Goal: Task Accomplishment & Management: Manage account settings

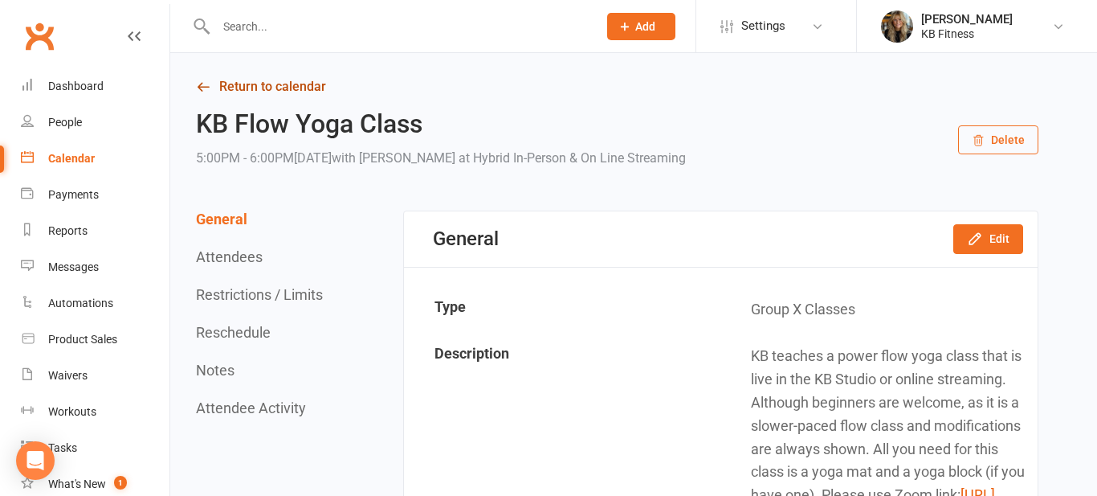
click at [271, 88] on link "Return to calendar" at bounding box center [617, 86] width 842 height 22
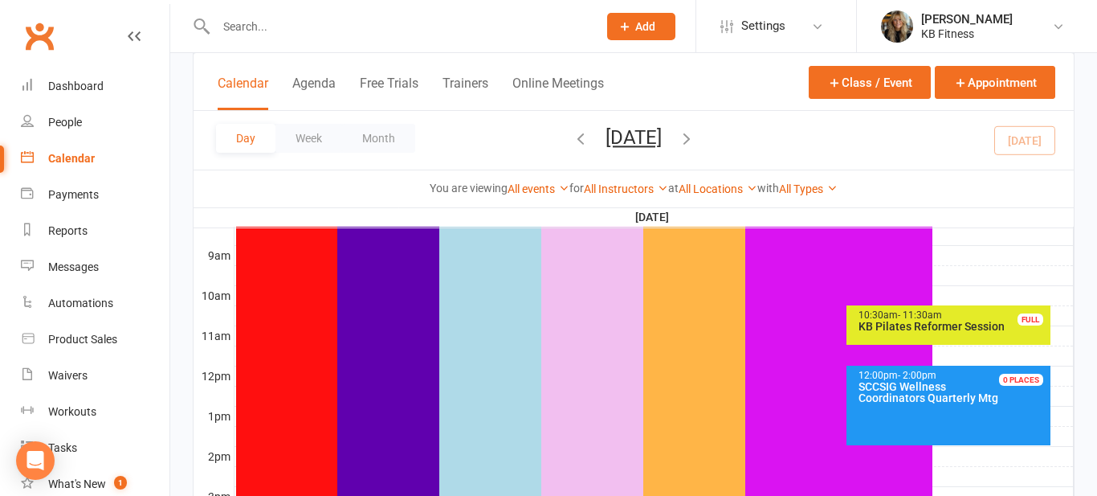
scroll to position [482, 0]
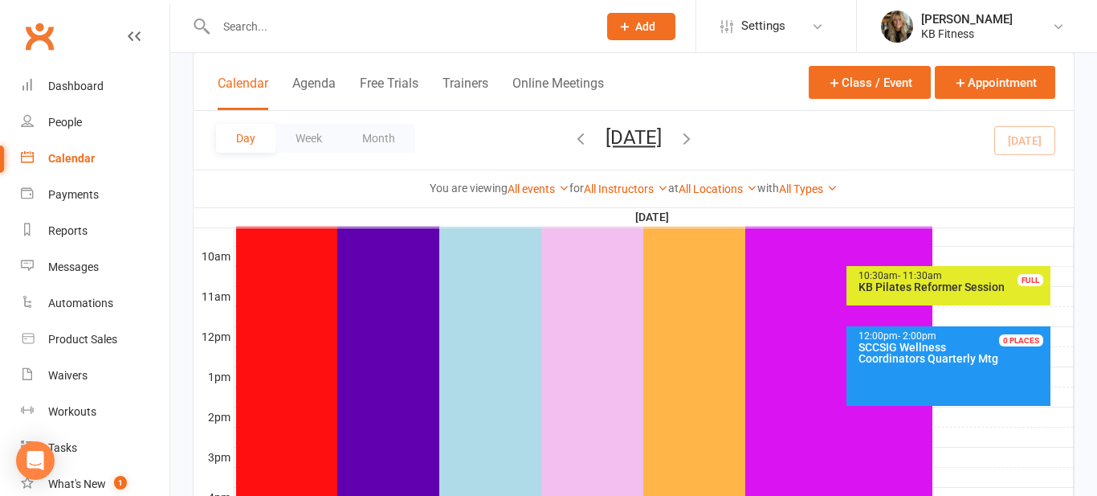
click at [952, 286] on div "KB Pilates Reformer Session" at bounding box center [953, 286] width 190 height 11
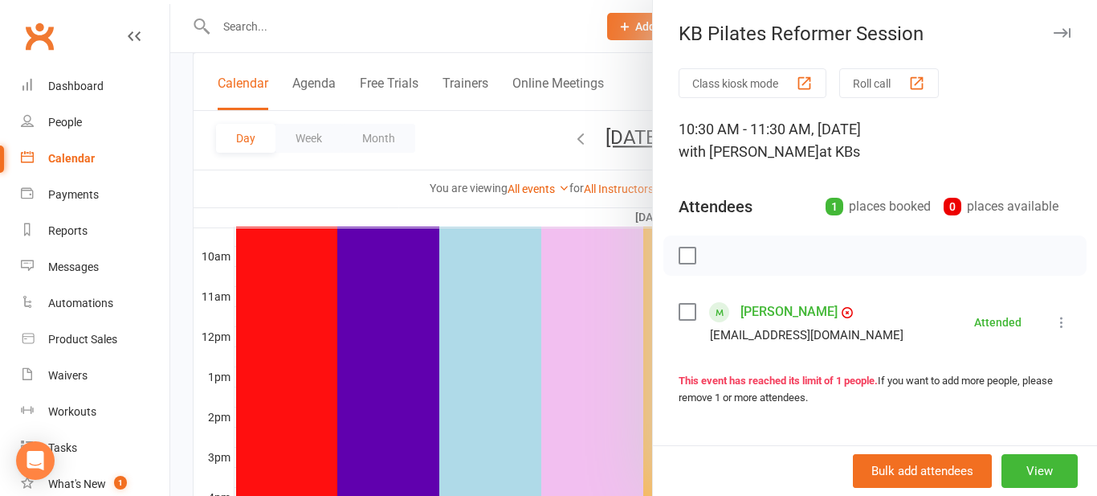
click at [1062, 38] on button "button" at bounding box center [1061, 32] width 19 height 19
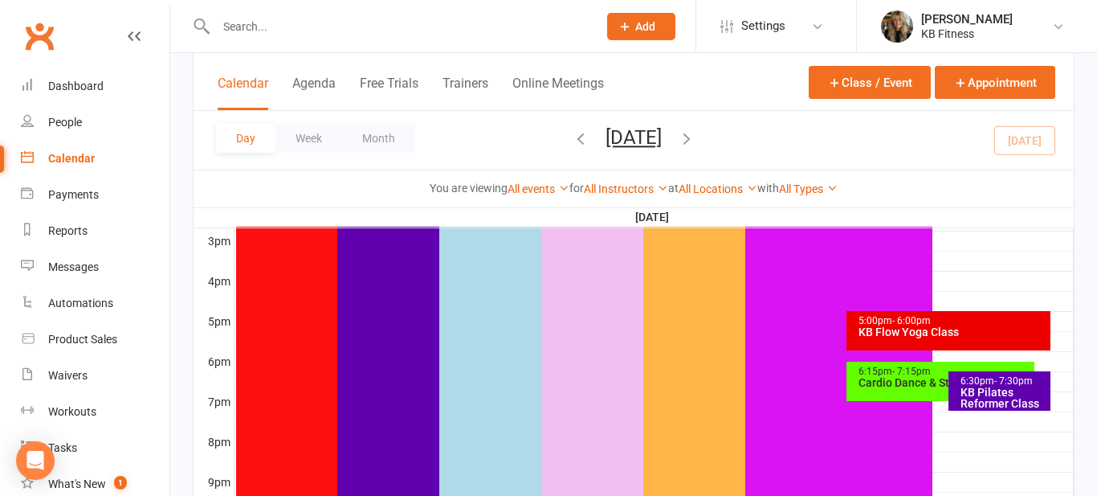
scroll to position [707, 0]
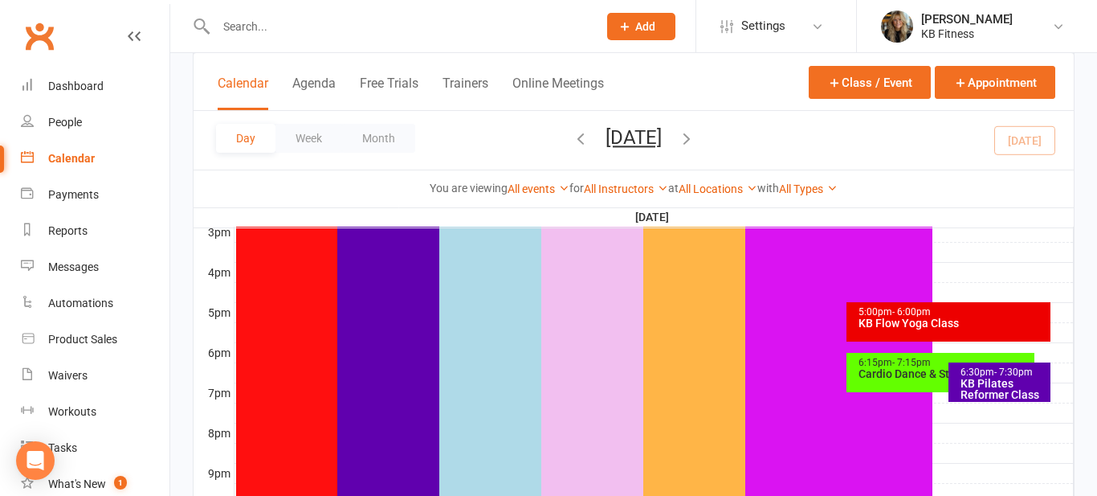
click at [927, 333] on div "5:00pm - 6:00pm KB Flow Yoga Class" at bounding box center [948, 321] width 204 height 39
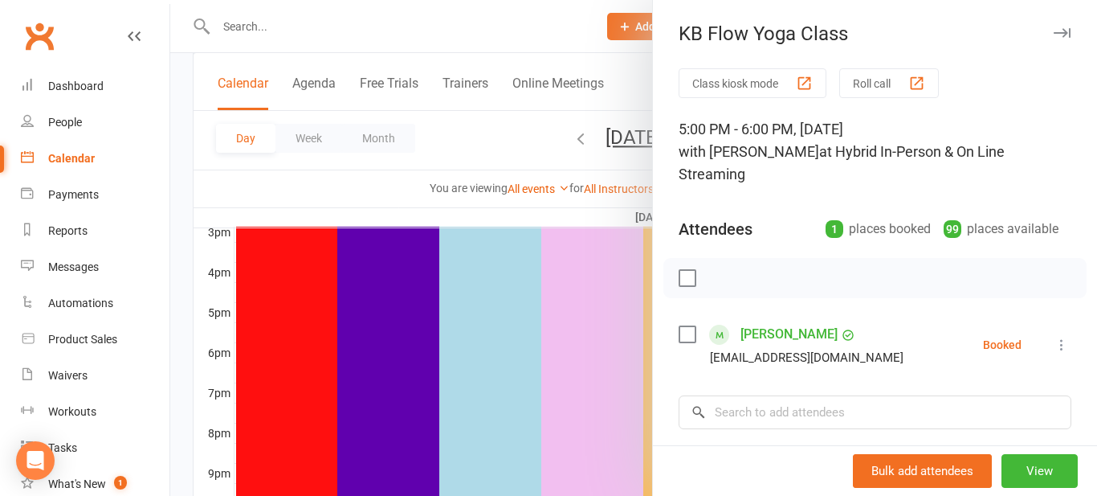
click at [1057, 350] on icon at bounding box center [1062, 345] width 16 height 16
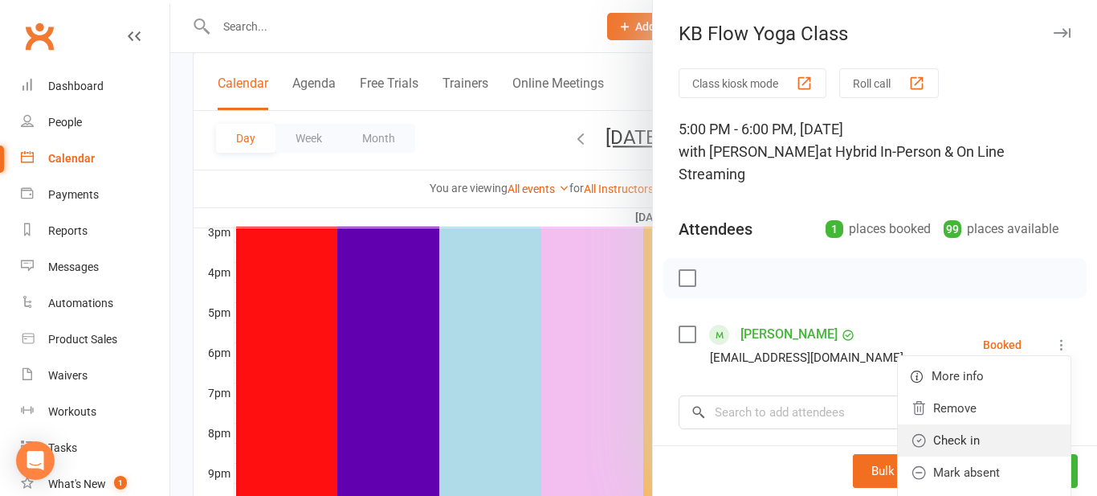
click at [968, 445] on link "Check in" at bounding box center [984, 440] width 173 height 32
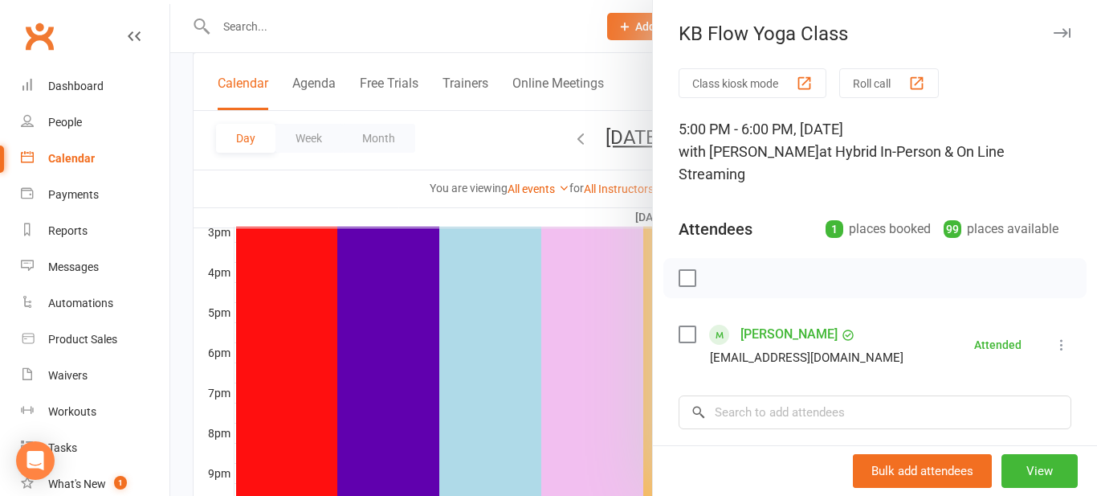
click at [1065, 29] on icon "button" at bounding box center [1062, 33] width 17 height 10
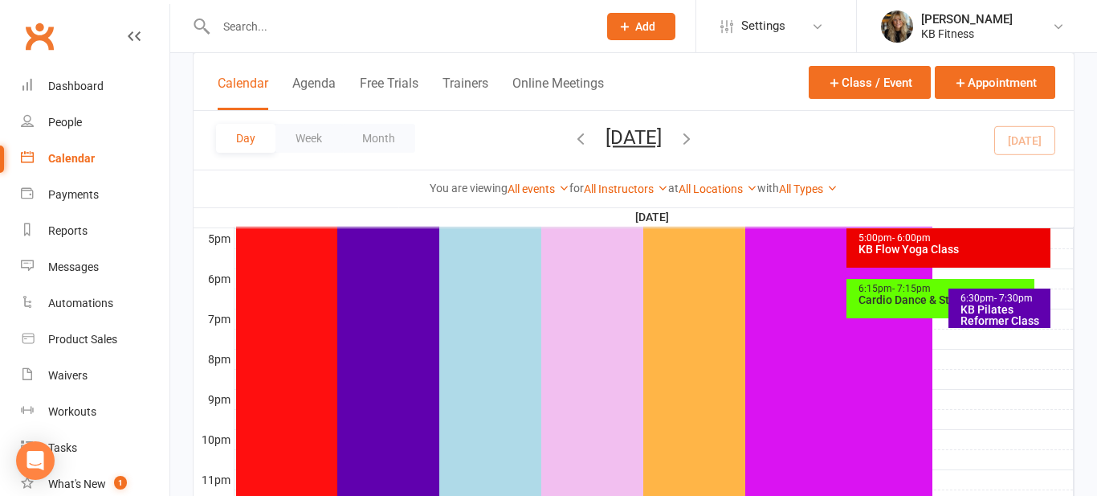
scroll to position [803, 0]
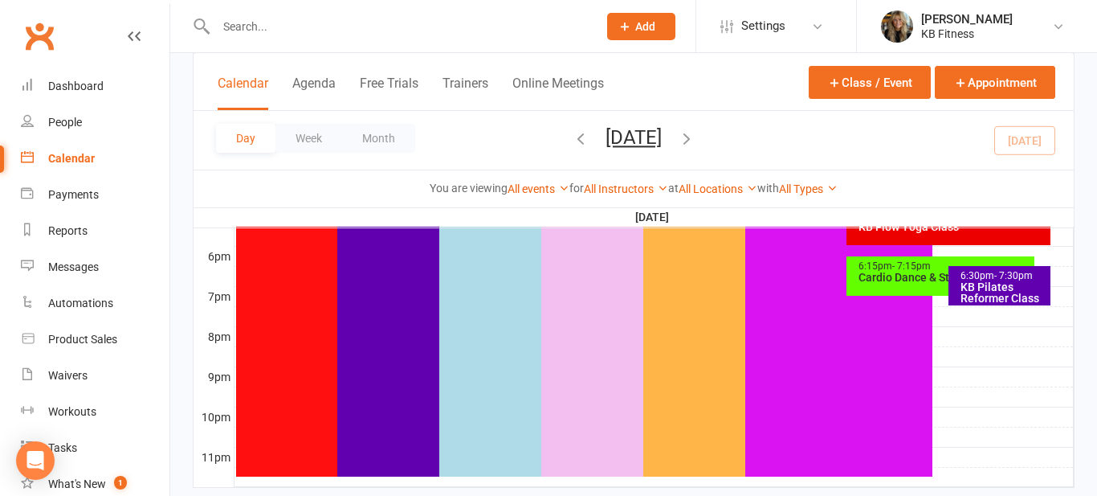
click at [986, 283] on div "KB Pilates Reformer Class" at bounding box center [1004, 292] width 88 height 22
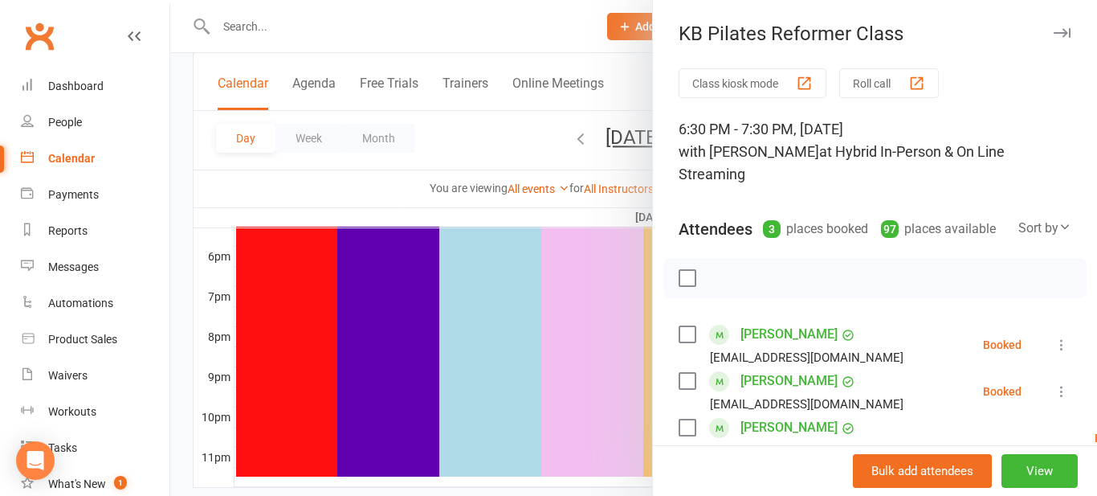
click at [1066, 390] on icon at bounding box center [1062, 391] width 16 height 16
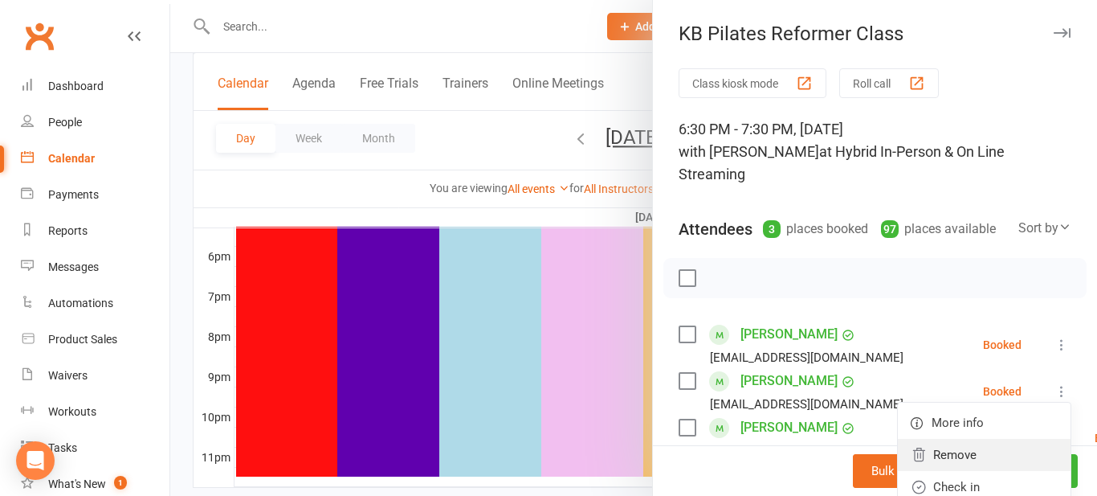
click at [988, 465] on link "Remove" at bounding box center [984, 454] width 173 height 32
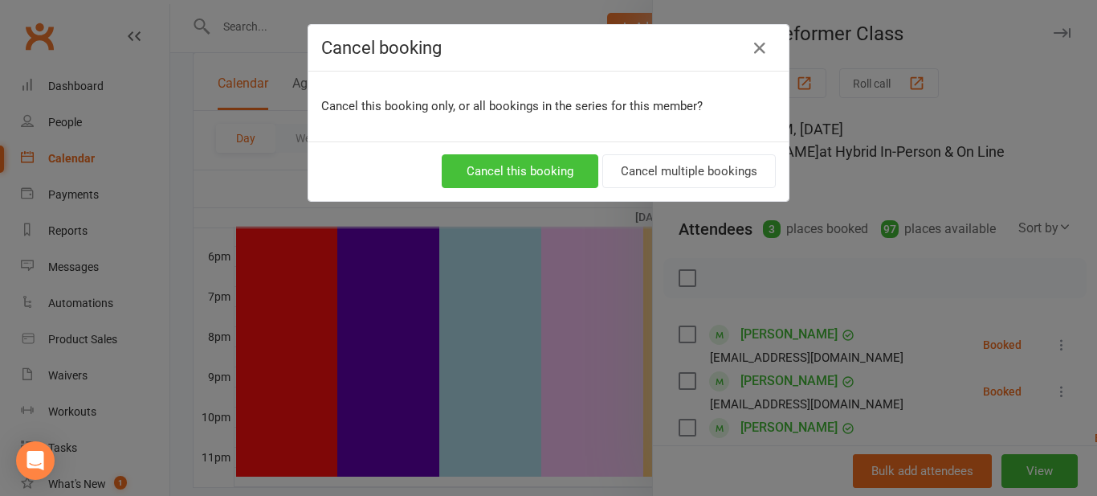
click at [518, 174] on button "Cancel this booking" at bounding box center [520, 171] width 157 height 34
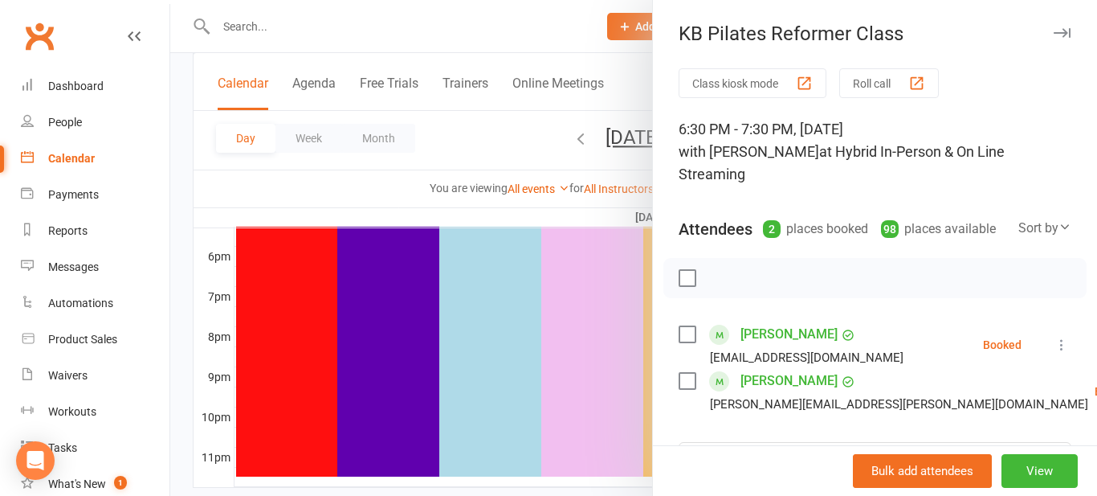
click at [1058, 35] on icon "button" at bounding box center [1062, 33] width 17 height 10
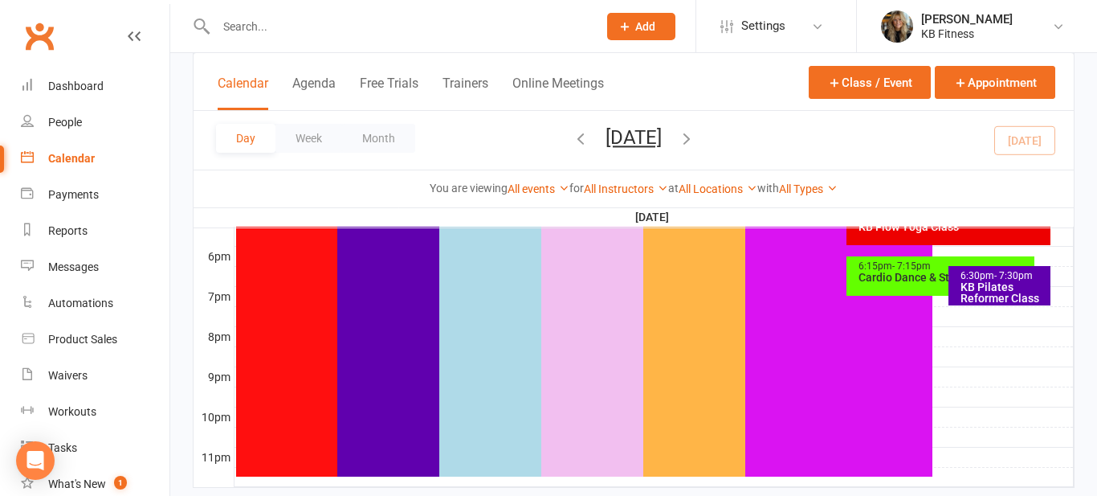
click at [899, 292] on div "6:15pm - 7:15pm Cardio Dance & Strength Training" at bounding box center [940, 275] width 188 height 39
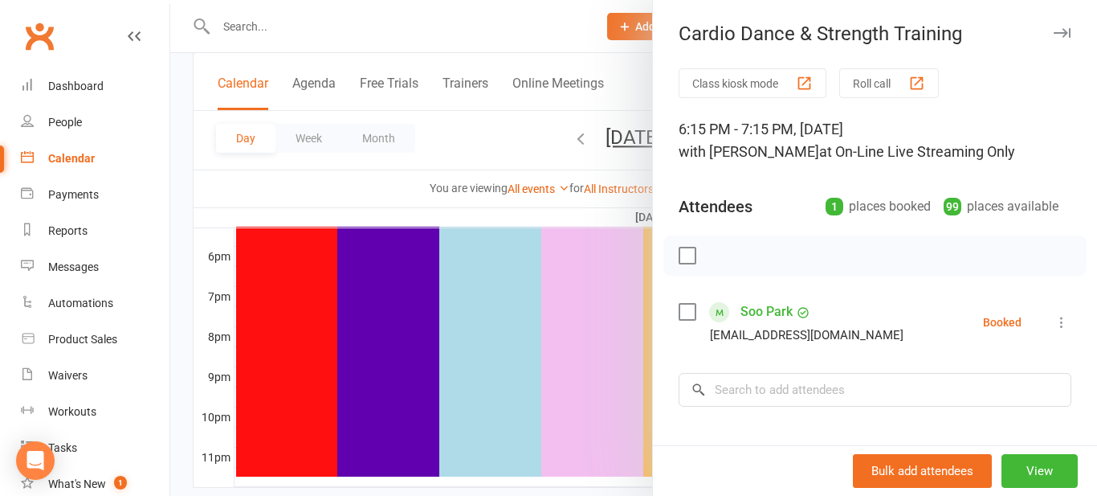
click at [1055, 323] on icon at bounding box center [1062, 322] width 16 height 16
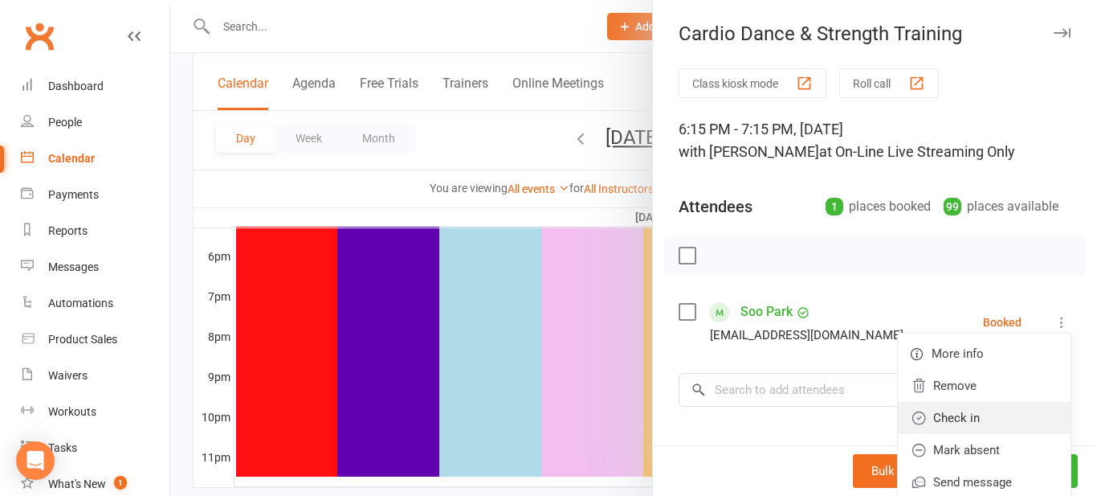
click at [952, 419] on link "Check in" at bounding box center [984, 418] width 173 height 32
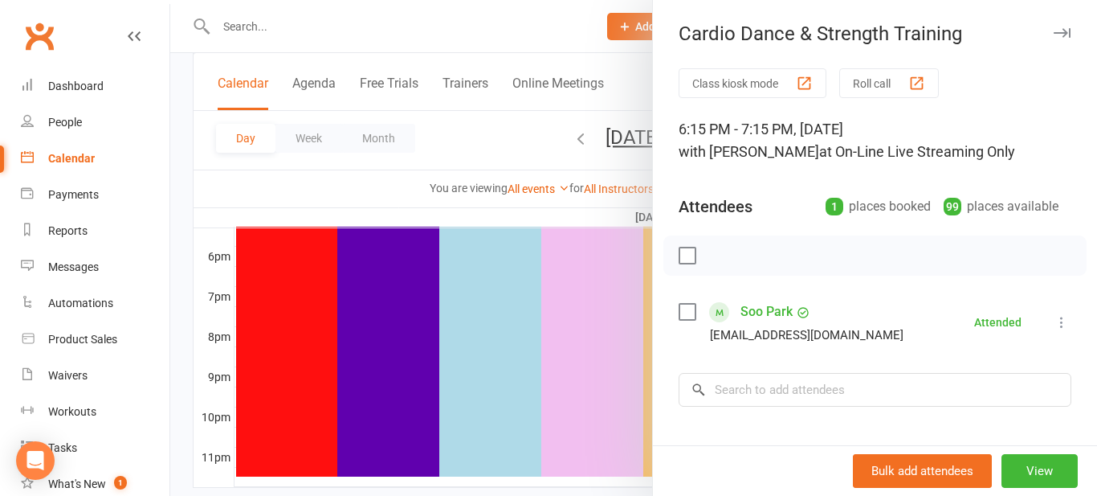
click at [1063, 37] on icon "button" at bounding box center [1062, 33] width 17 height 10
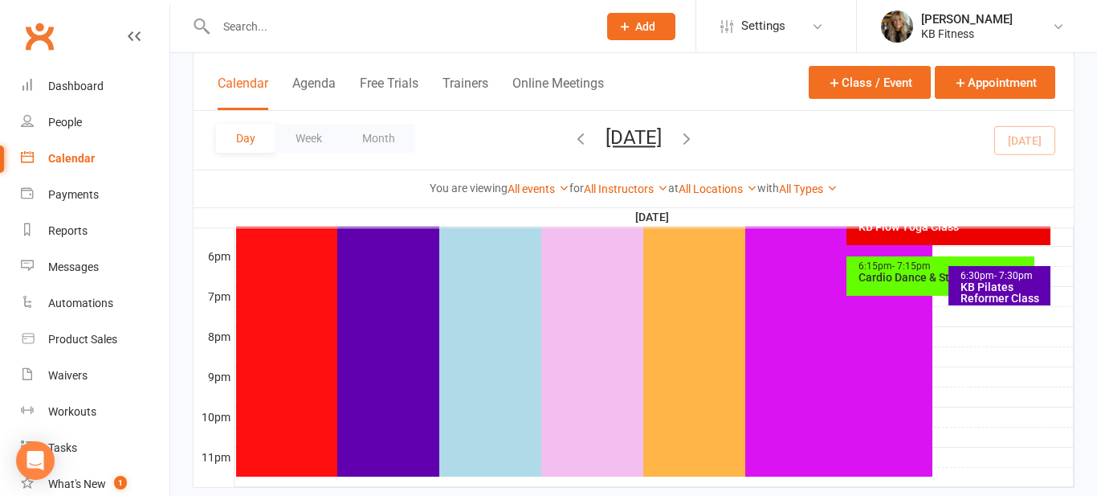
click at [1013, 286] on div "KB Pilates Reformer Class" at bounding box center [1004, 292] width 88 height 22
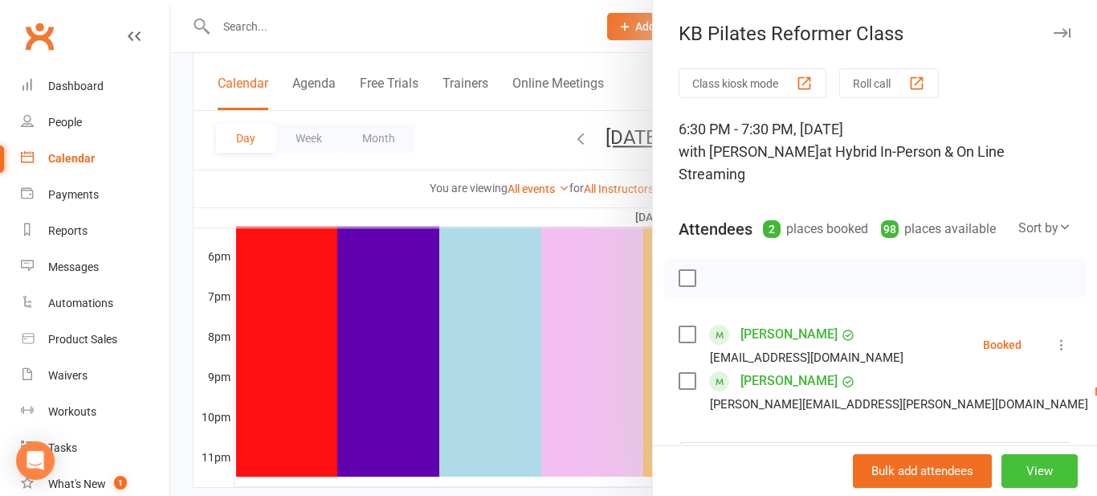
click at [1046, 472] on button "View" at bounding box center [1039, 471] width 76 height 34
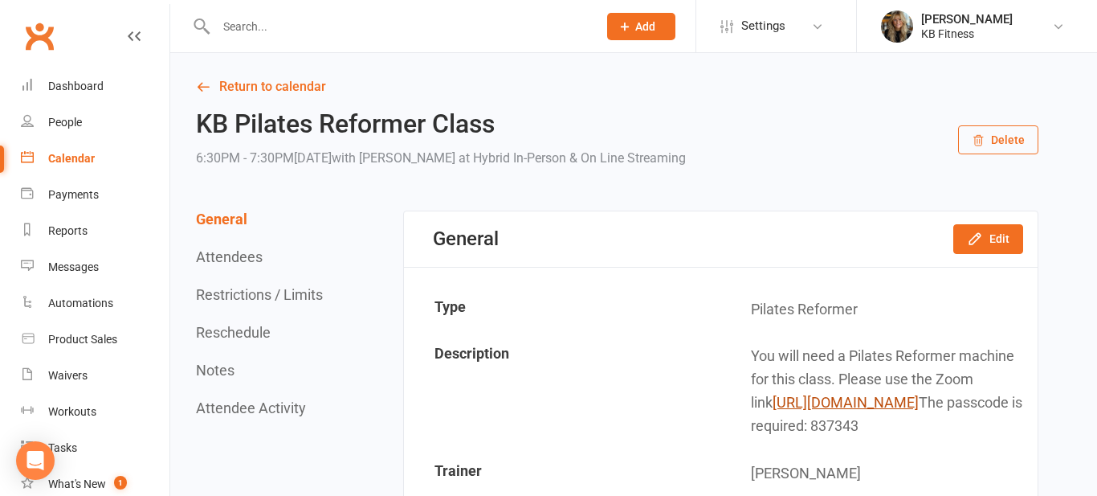
click at [919, 402] on link "[URL][DOMAIN_NAME]" at bounding box center [846, 402] width 146 height 17
